Goal: Task Accomplishment & Management: Use online tool/utility

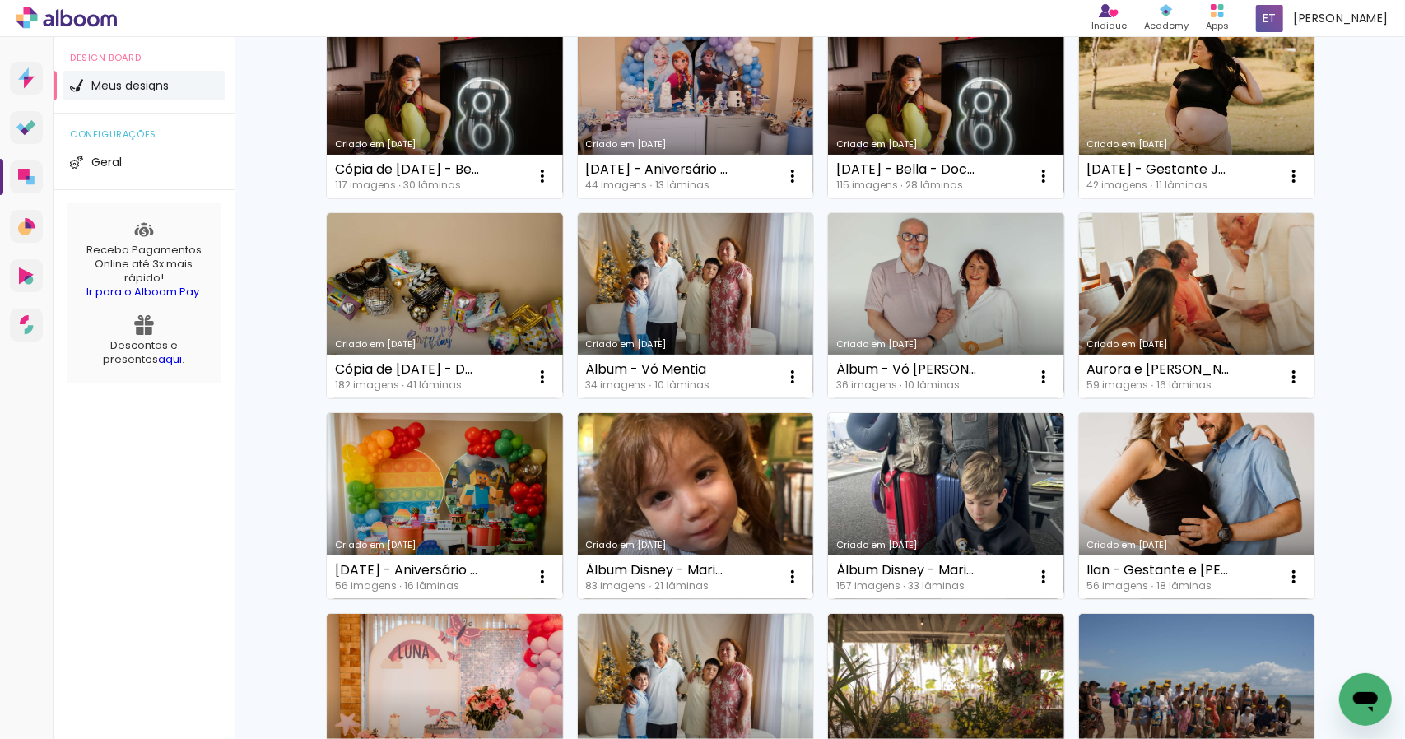
scroll to position [594, 0]
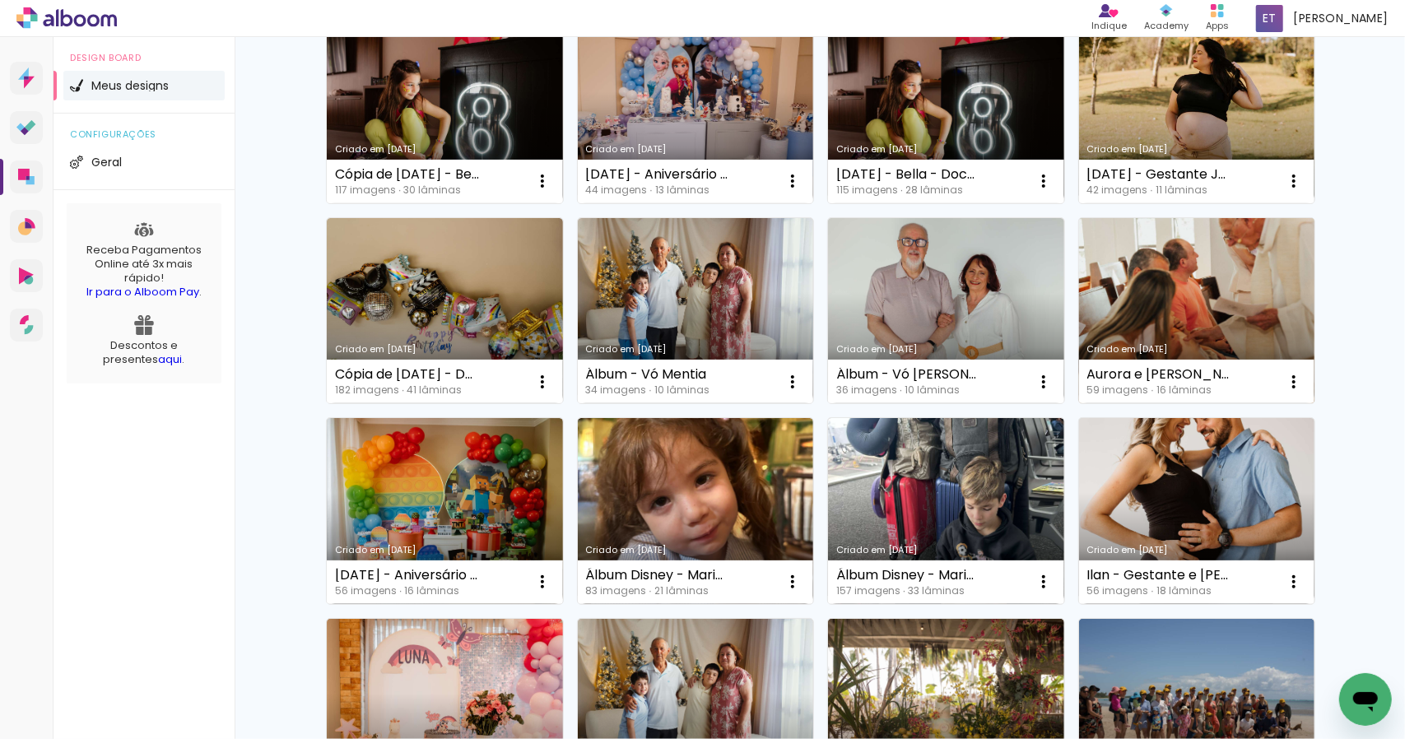
click at [1159, 296] on link "Criado em [DATE]" at bounding box center [1197, 311] width 236 height 186
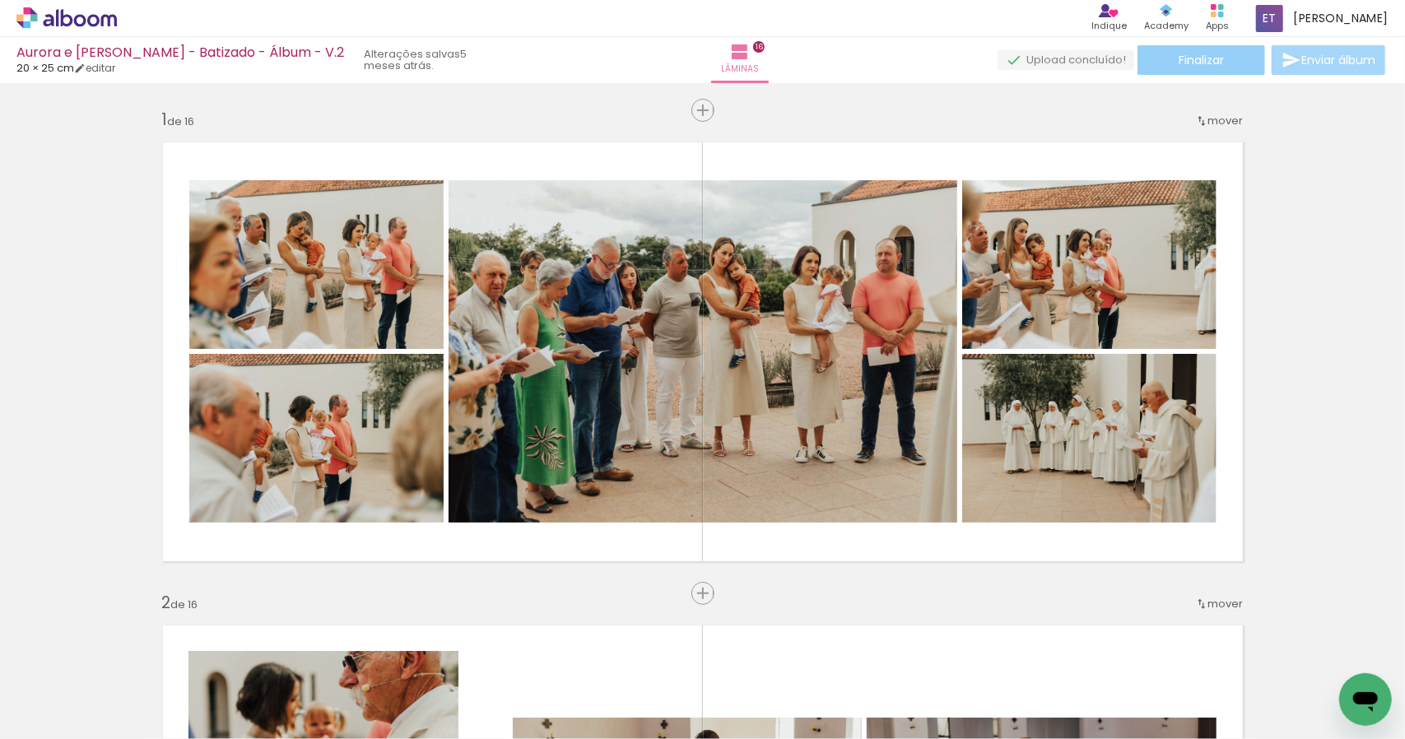
click at [1183, 62] on span "Finalizar" at bounding box center [1201, 60] width 45 height 12
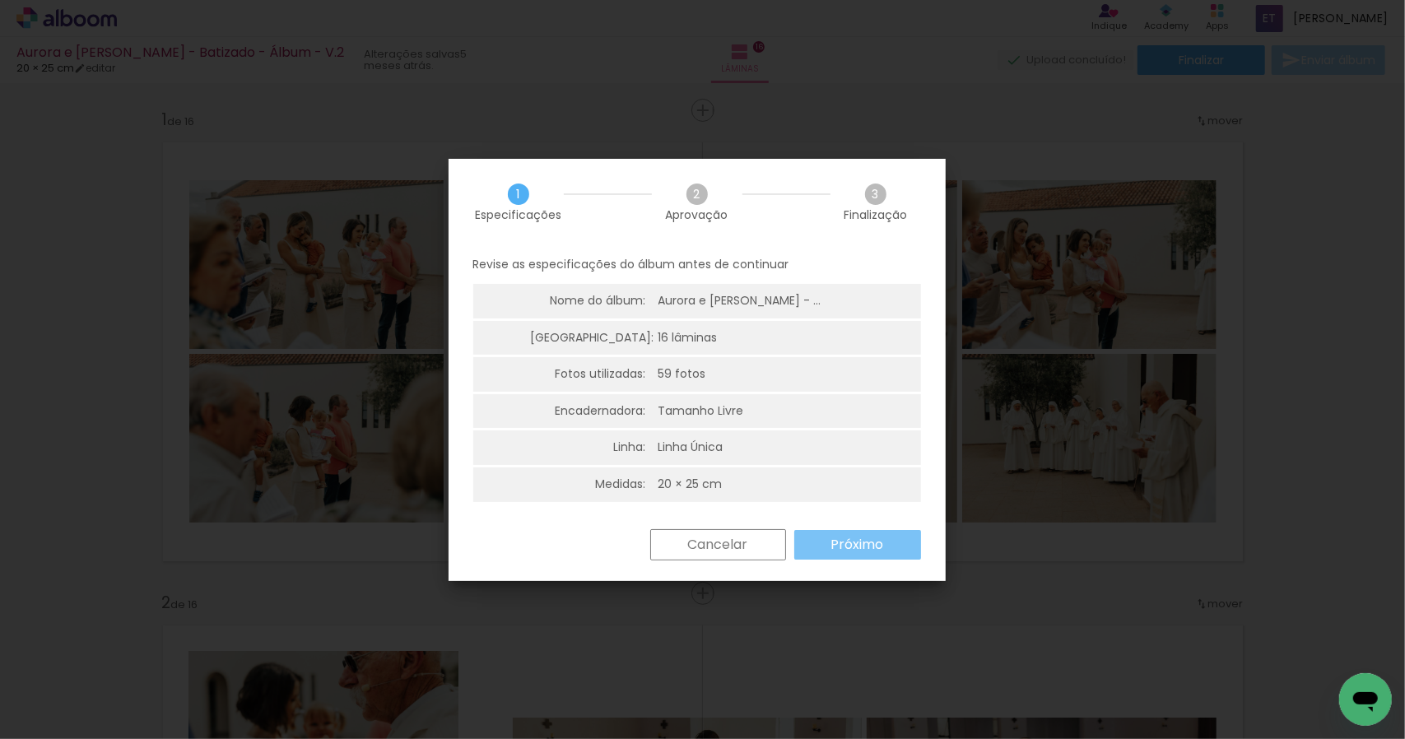
click at [0, 0] on slot "Próximo" at bounding box center [0, 0] width 0 height 0
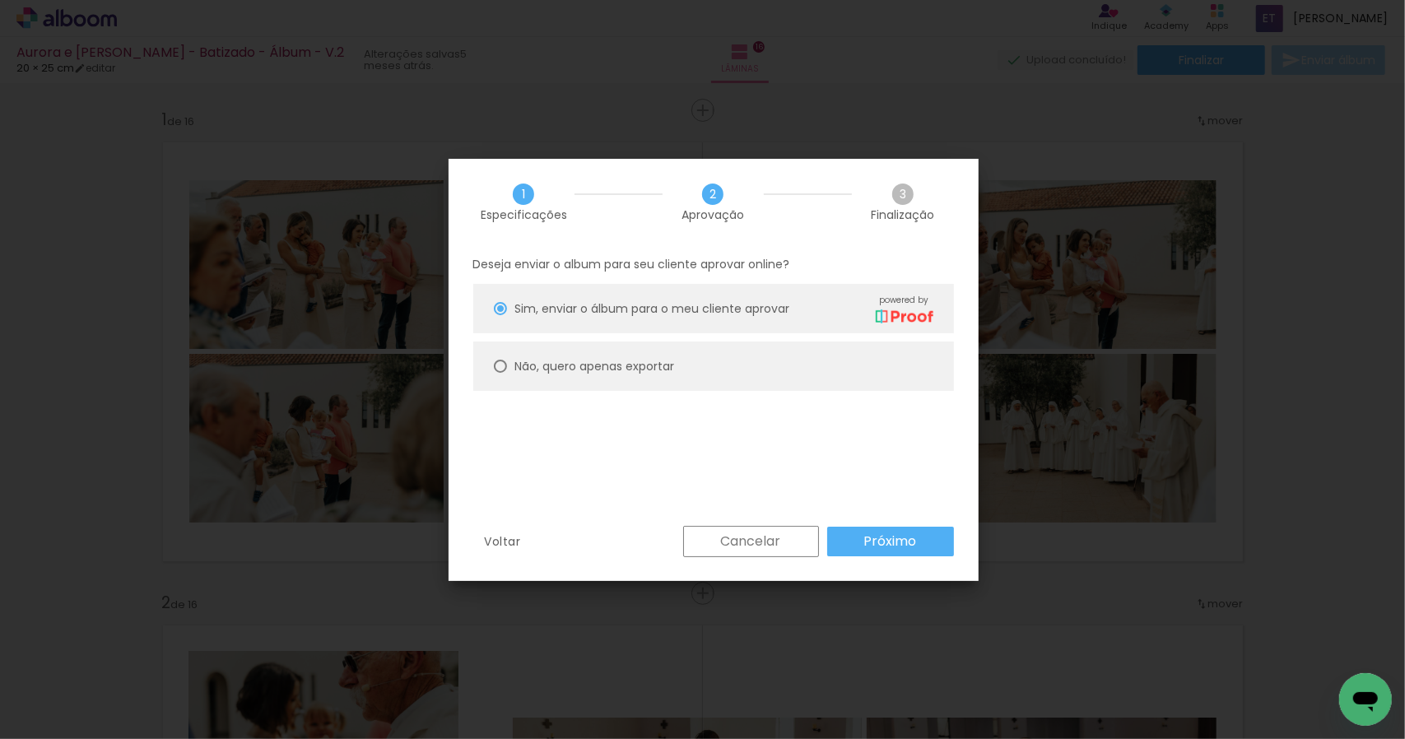
click at [0, 0] on div at bounding box center [0, 0] width 0 height 0
type paper-radio-button "on"
click at [0, 0] on slot "Próximo" at bounding box center [0, 0] width 0 height 0
type input "Alta, 300 DPI"
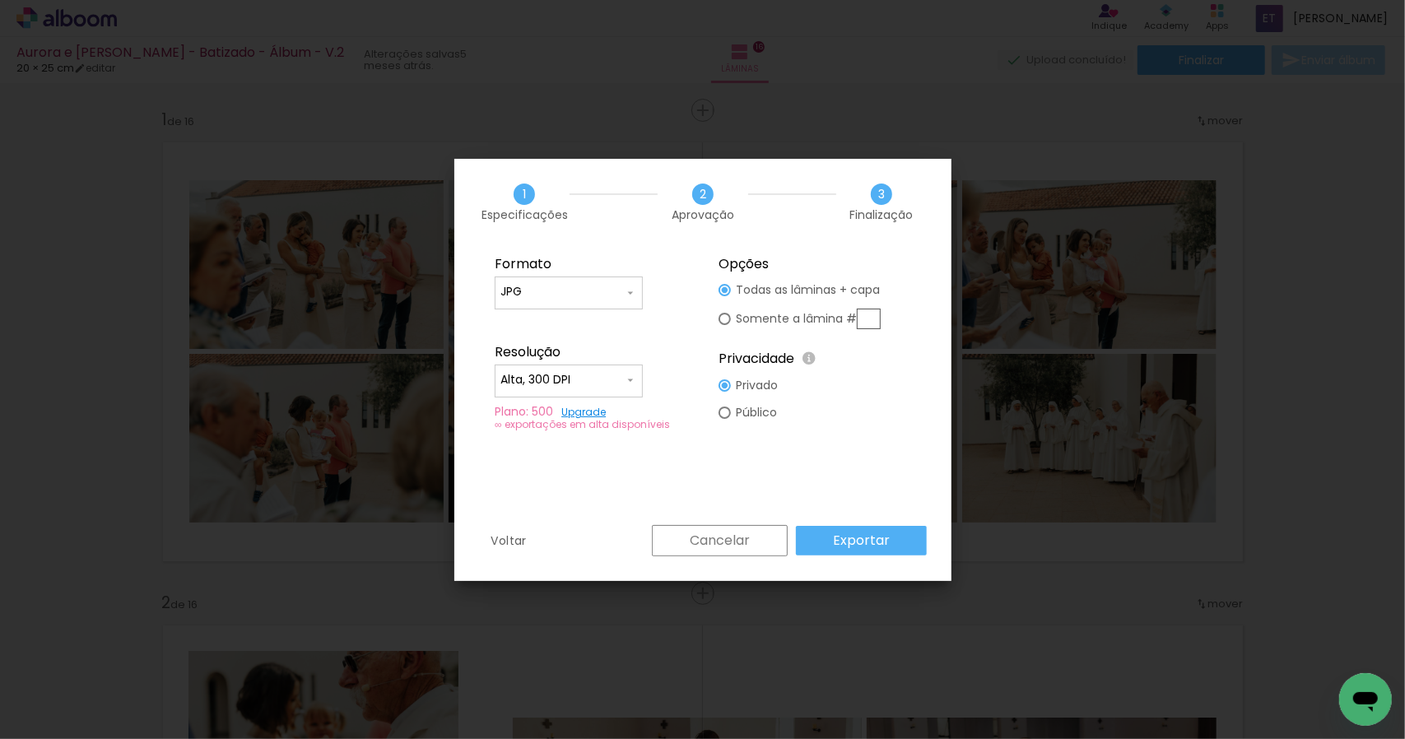
click at [0, 0] on slot "Exportar" at bounding box center [0, 0] width 0 height 0
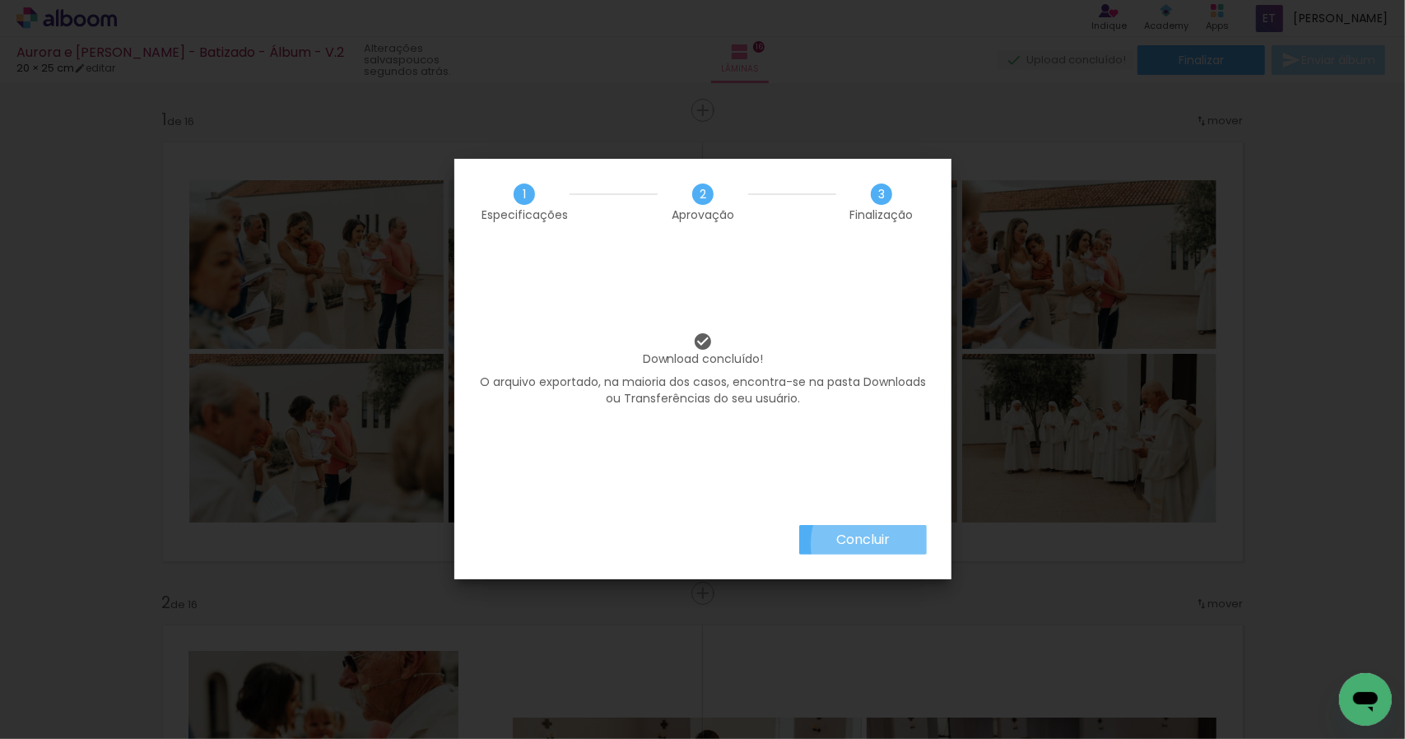
click at [0, 0] on slot "Concluir" at bounding box center [0, 0] width 0 height 0
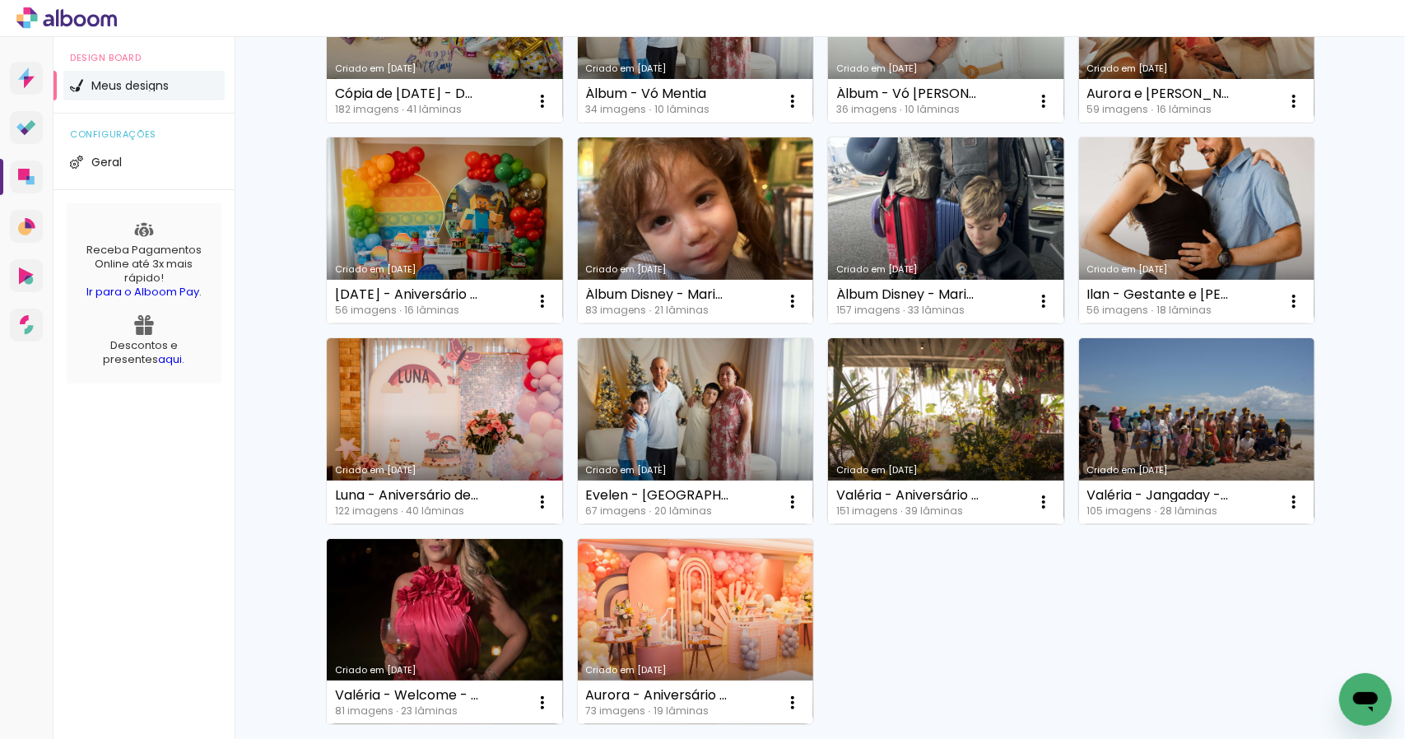
scroll to position [1046, 0]
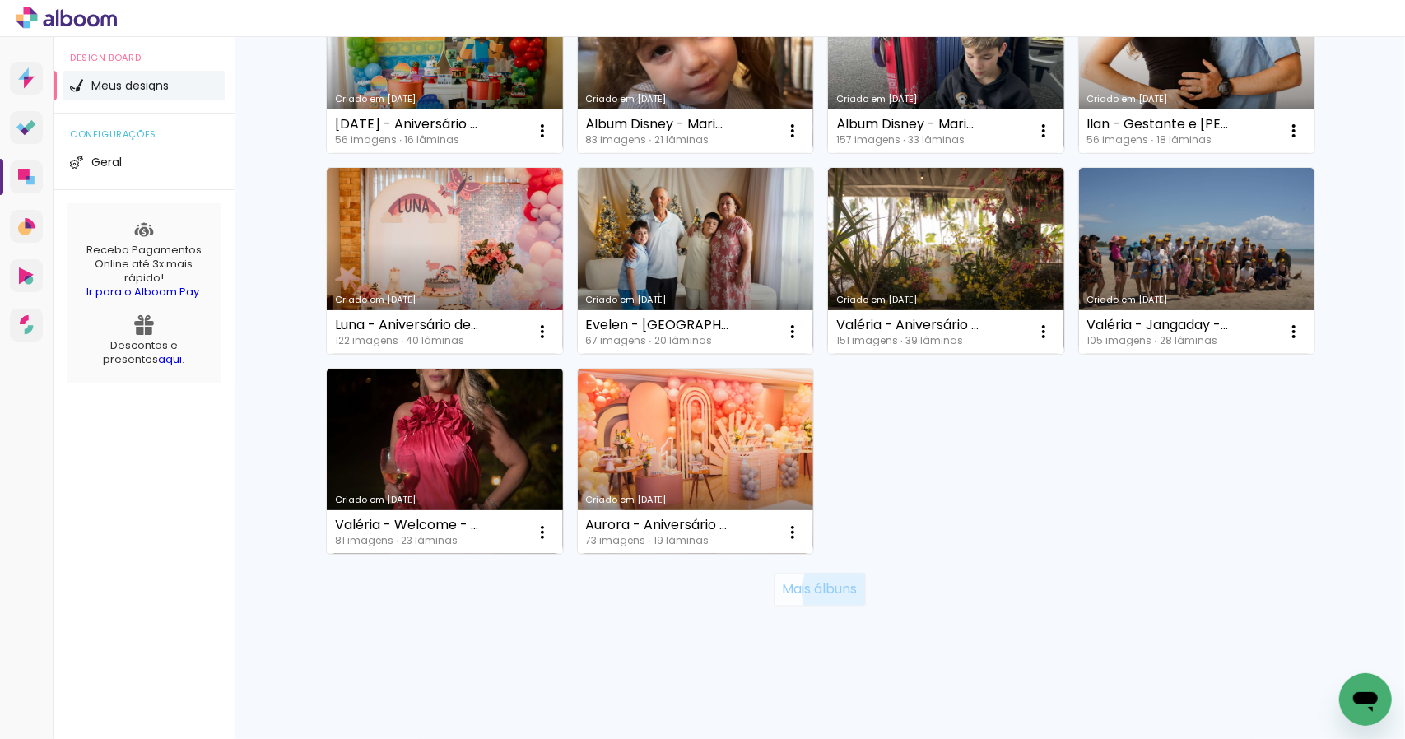
click at [0, 0] on slot "Mais álbuns" at bounding box center [0, 0] width 0 height 0
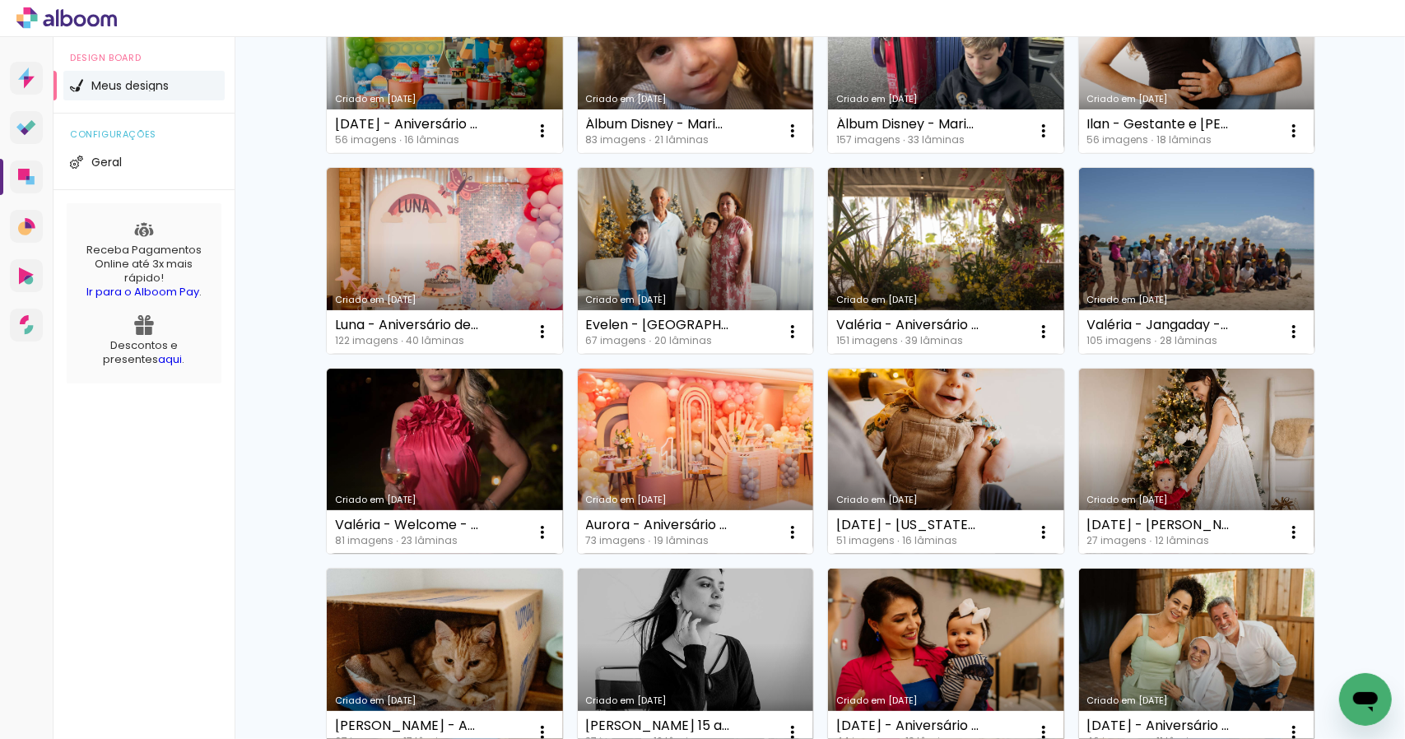
click at [1364, 529] on div "Meus designs Crie e gerencie seus designs de álbum Criar um design Criado em 11…" at bounding box center [820, 467] width 1171 height 2953
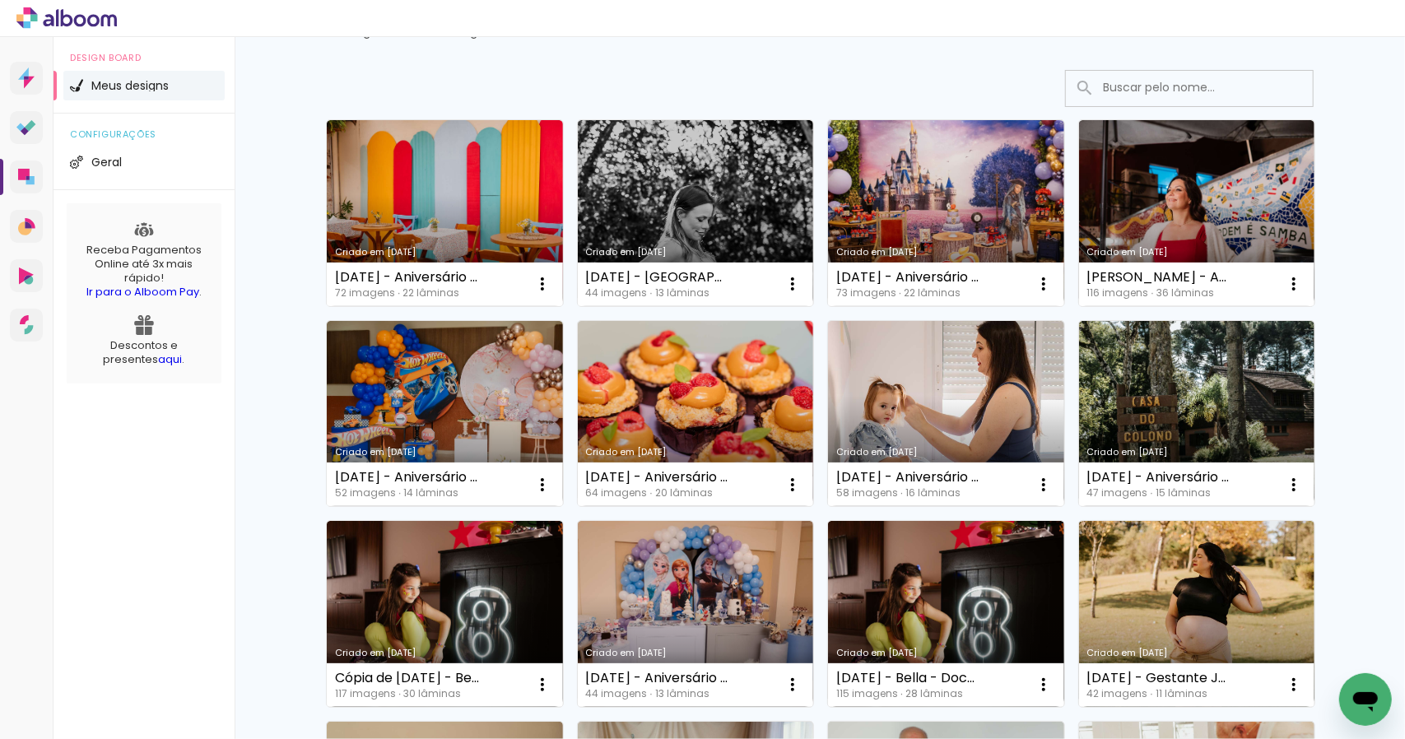
scroll to position [58, 0]
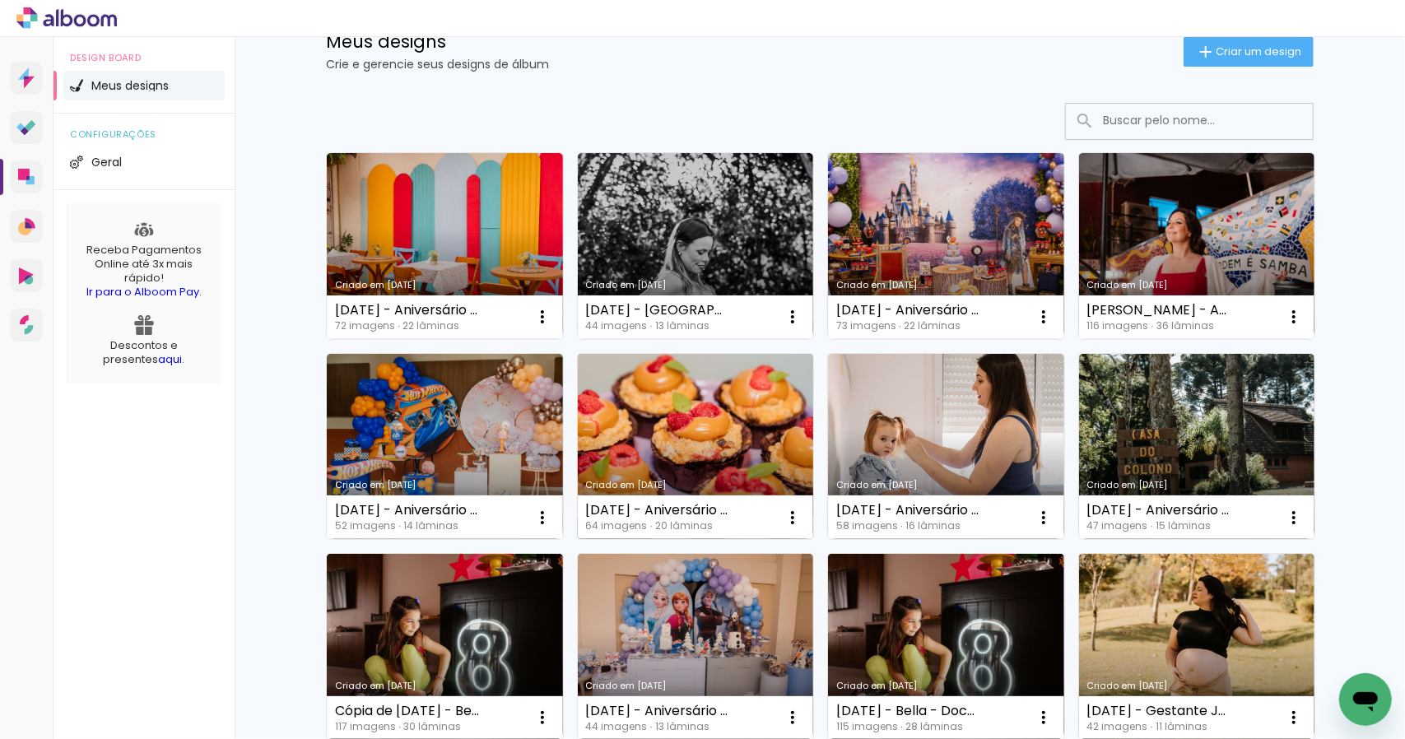
click at [641, 399] on link "Criado em [DATE]" at bounding box center [696, 447] width 236 height 186
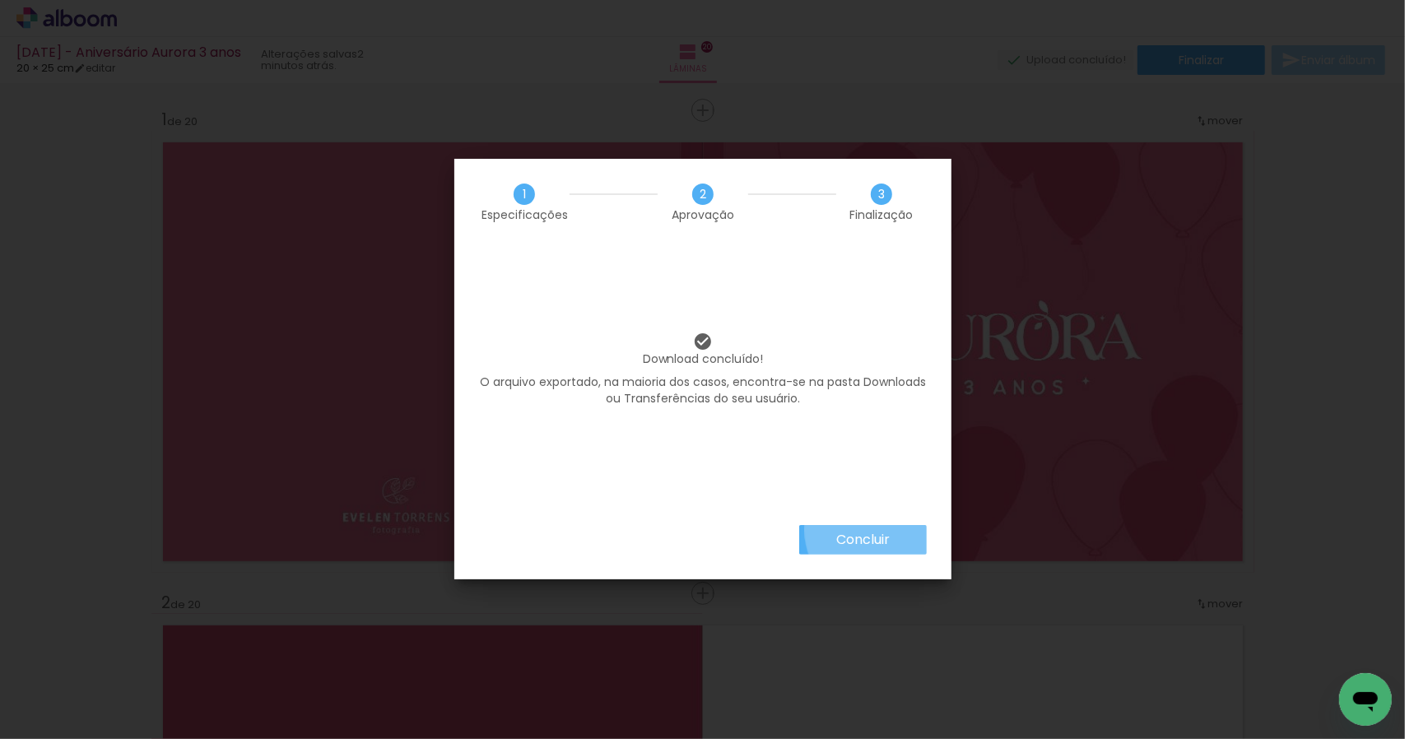
click at [880, 529] on paper-button "Concluir" at bounding box center [863, 540] width 128 height 30
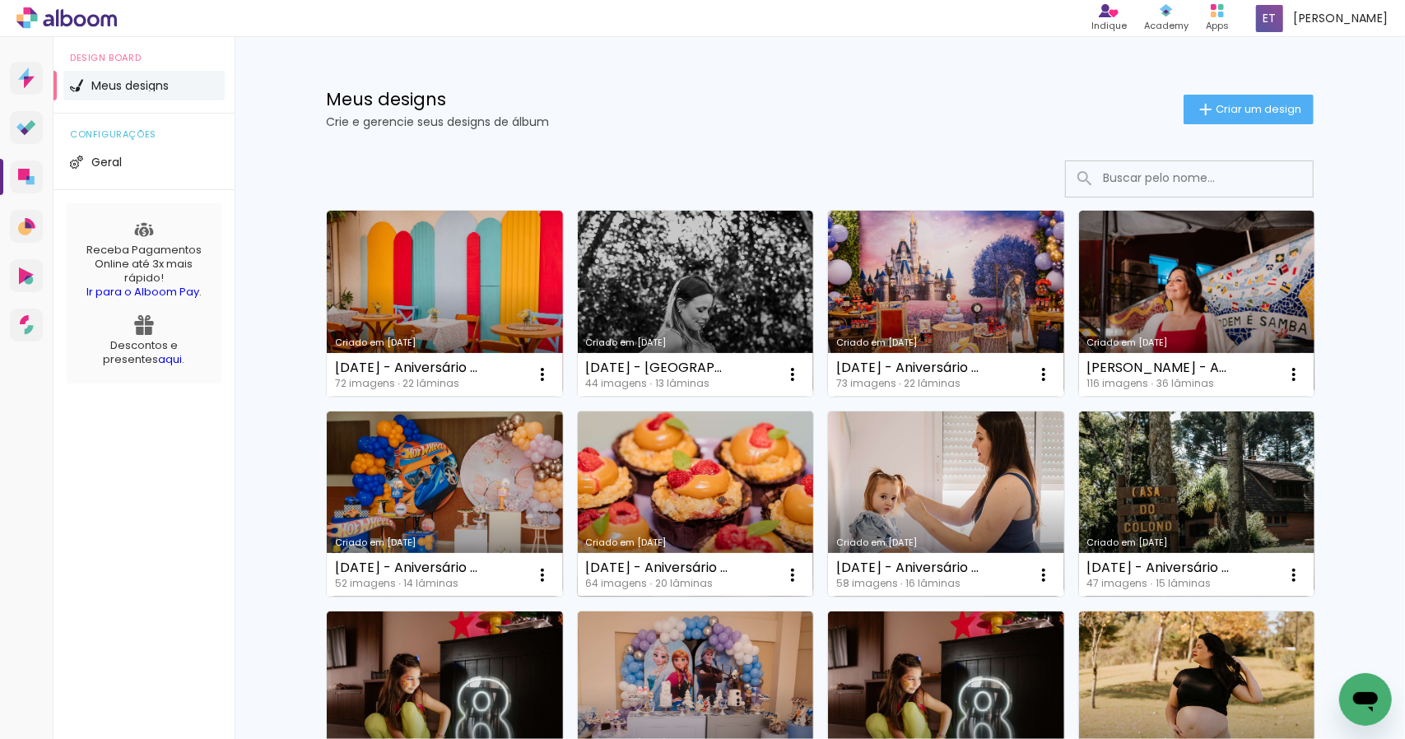
click at [728, 454] on link "Criado em 24/06/25" at bounding box center [696, 505] width 236 height 186
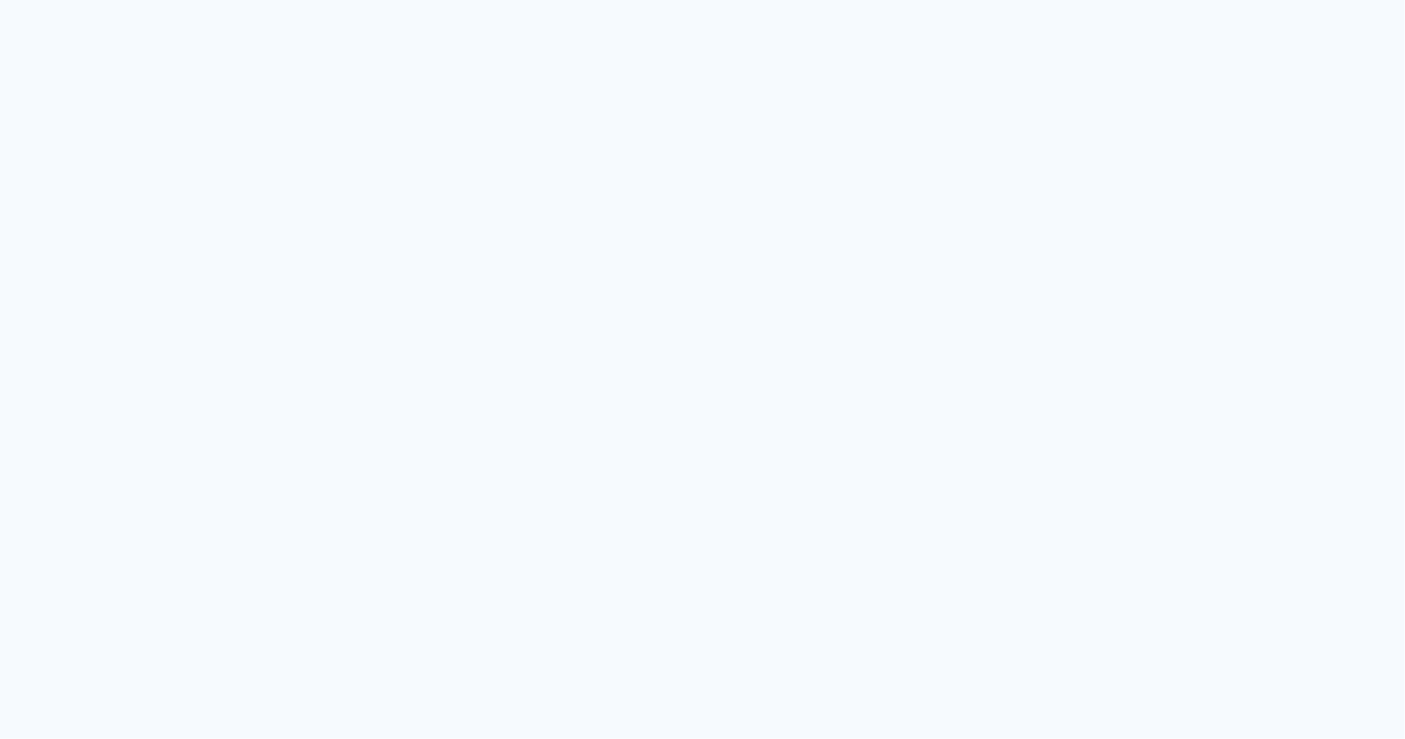
type input "Todas as fotos"
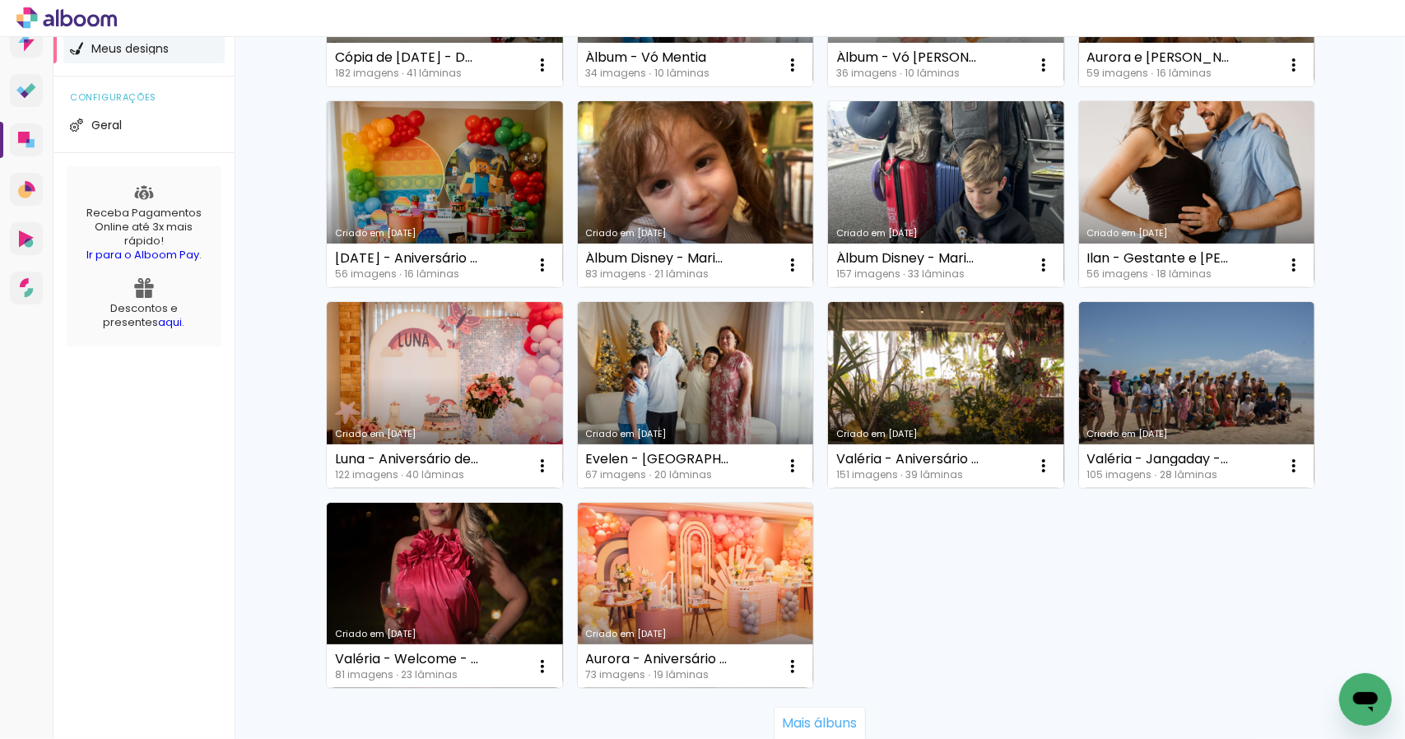
scroll to position [892, 0]
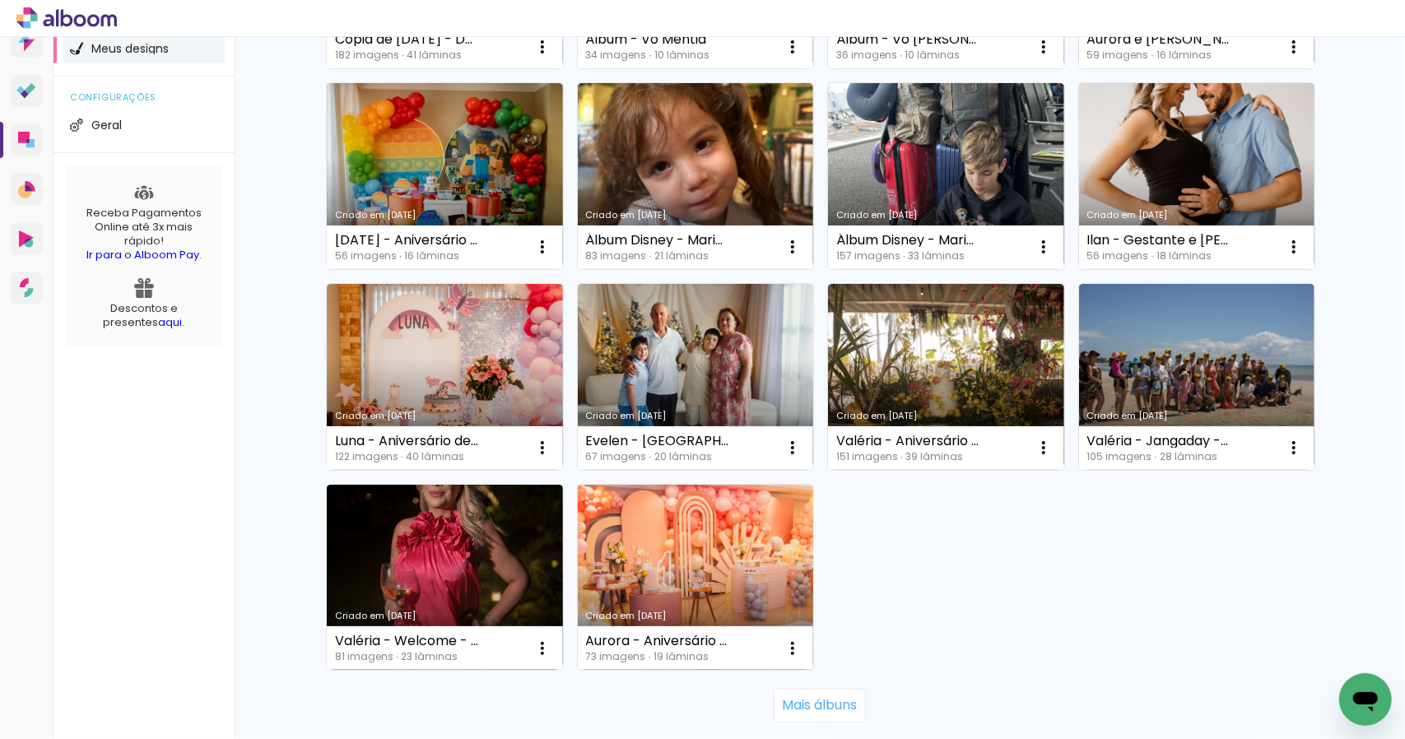
click at [731, 577] on link "Criado em [DATE]" at bounding box center [696, 578] width 236 height 186
